Goal: Navigation & Orientation: Go to known website

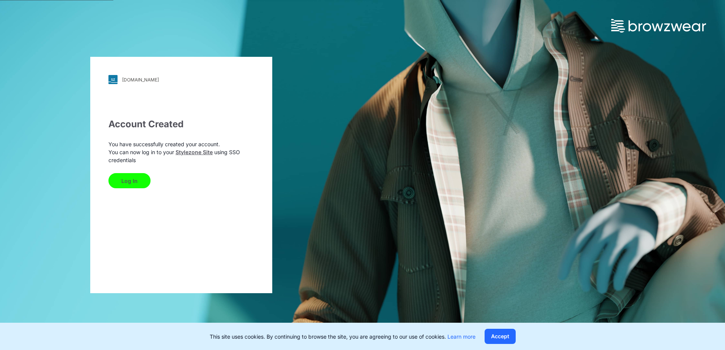
click at [205, 172] on div "Log In" at bounding box center [181, 179] width 146 height 18
click at [137, 183] on button "Log In" at bounding box center [129, 180] width 42 height 15
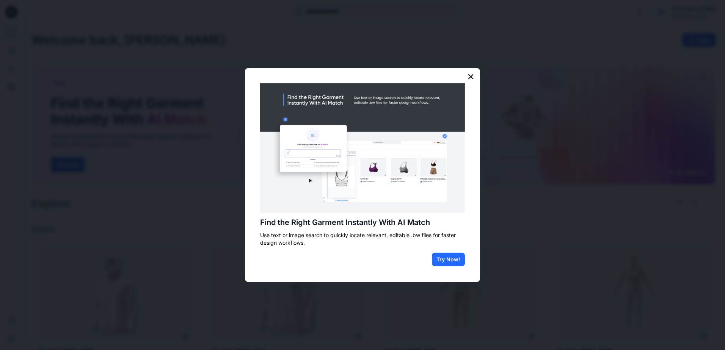
click at [471, 75] on button "×" at bounding box center [470, 77] width 7 height 12
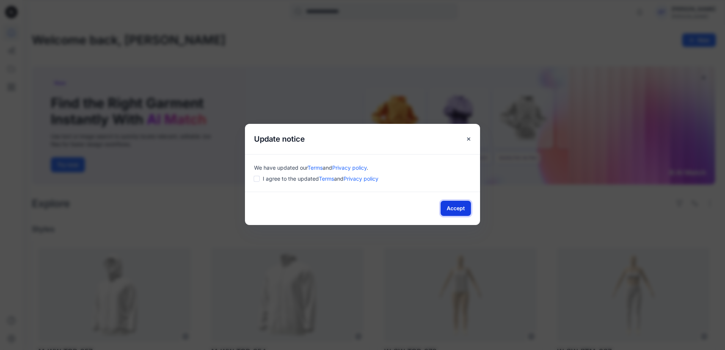
click at [462, 209] on button "Accept" at bounding box center [455, 208] width 30 height 15
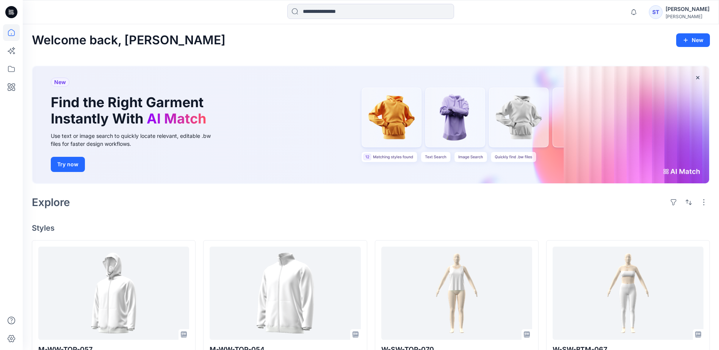
click at [298, 40] on div "Welcome back, [PERSON_NAME]" at bounding box center [371, 40] width 678 height 14
